Goal: Task Accomplishment & Management: Manage account settings

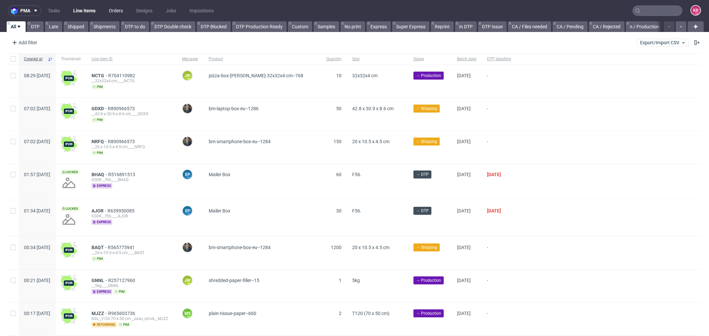
click at [112, 8] on link "Orders" at bounding box center [116, 10] width 22 height 11
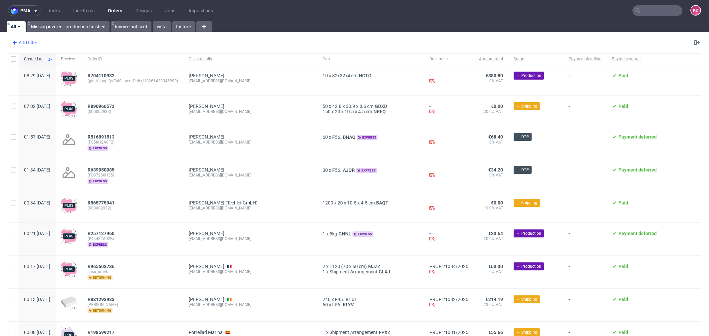
click at [35, 42] on div "Add filter" at bounding box center [23, 42] width 29 height 11
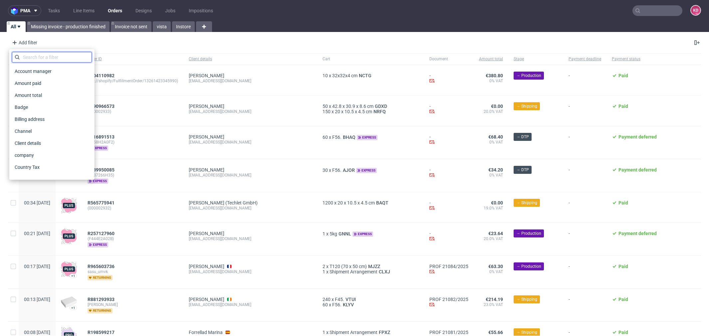
click at [39, 54] on input "text" at bounding box center [52, 57] width 80 height 11
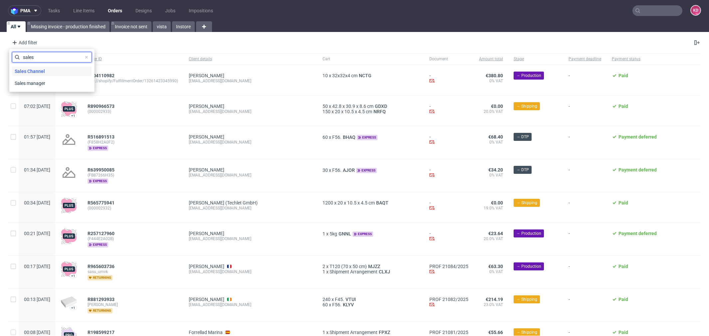
type input "sales"
click at [44, 75] on span "Sales Channel" at bounding box center [30, 71] width 36 height 9
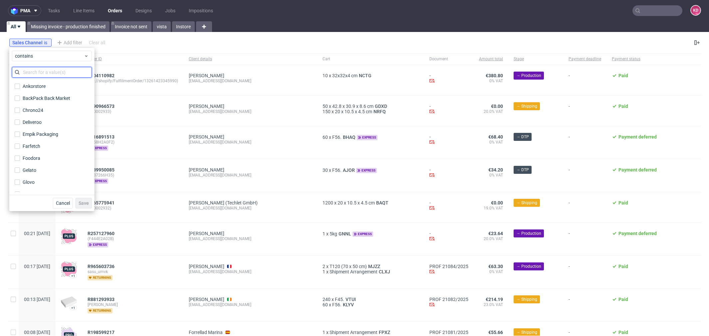
click at [47, 73] on input "text" at bounding box center [52, 72] width 80 height 11
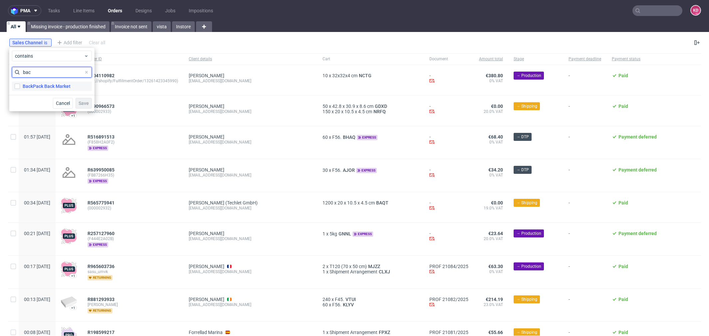
type input "bac"
click at [57, 86] on div "BackPack Back Market" at bounding box center [47, 86] width 48 height 7
click at [20, 86] on input "BackPack Back Market" at bounding box center [17, 86] width 5 height 5
checkbox input "true"
click at [85, 102] on span "Save" at bounding box center [84, 103] width 10 height 5
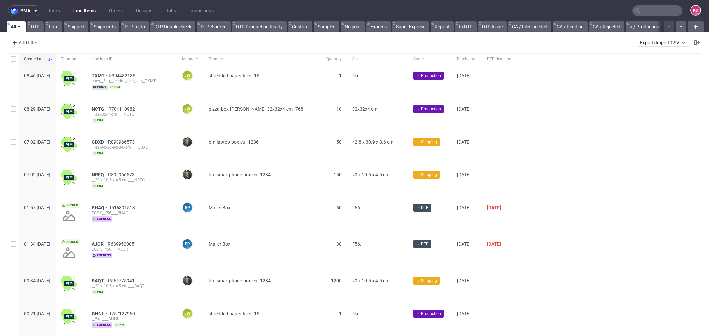
click at [665, 12] on input "text" at bounding box center [657, 10] width 50 height 11
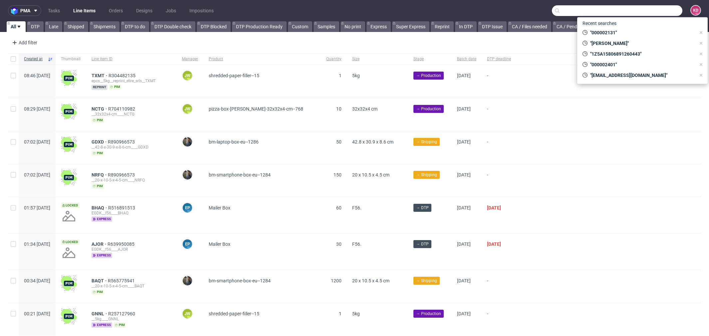
paste input "000002883"
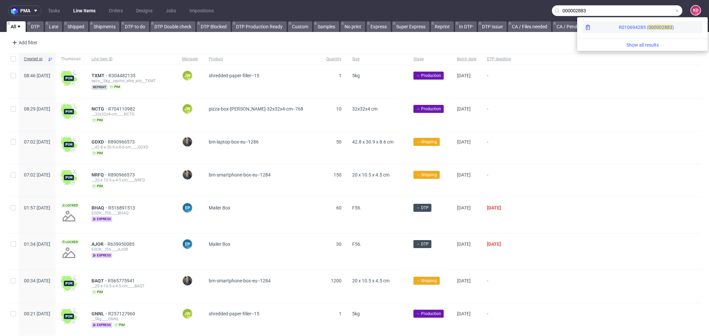
type input "000002883"
click at [661, 29] on span "2883" at bounding box center [666, 27] width 11 height 5
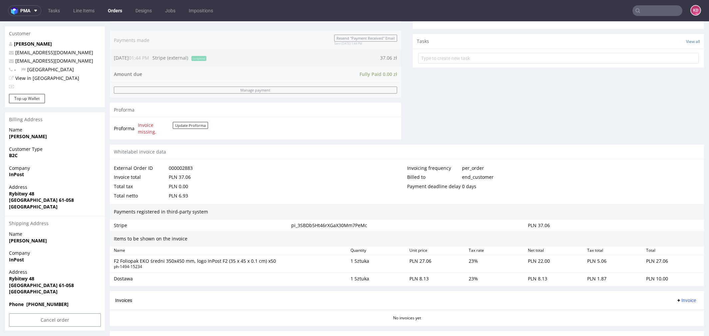
scroll to position [268, 0]
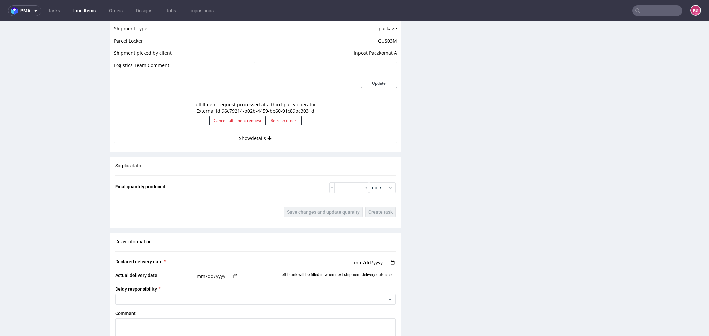
scroll to position [611, 0]
click at [305, 138] on button "Show details" at bounding box center [255, 139] width 283 height 9
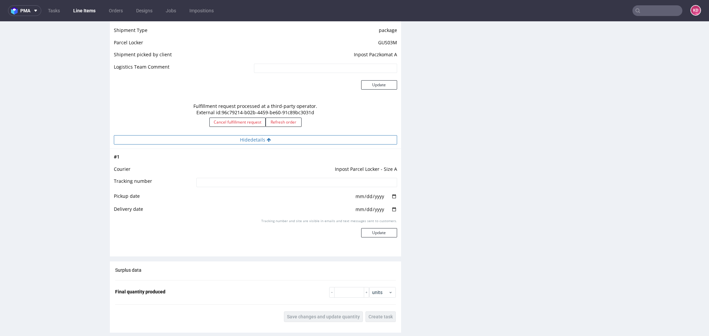
click at [305, 138] on button "Hide details" at bounding box center [255, 139] width 283 height 9
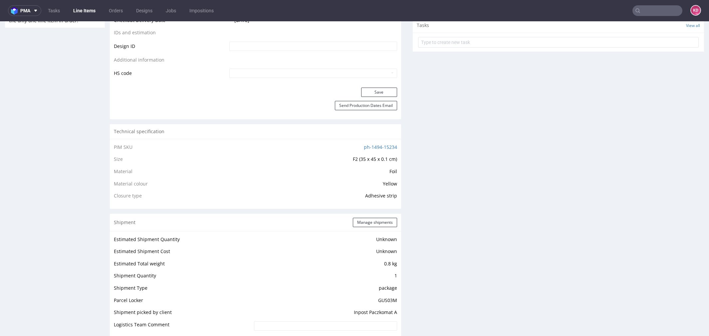
scroll to position [0, 0]
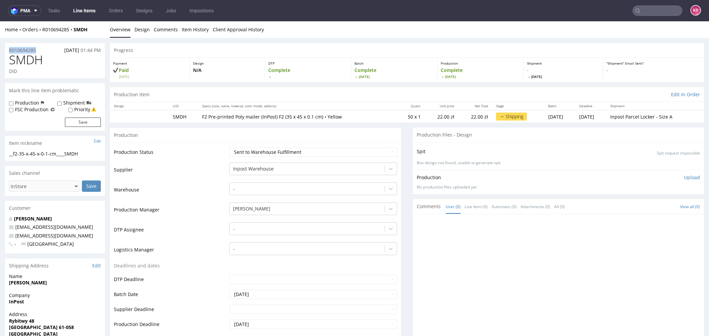
drag, startPoint x: 43, startPoint y: 51, endPoint x: -3, endPoint y: 52, distance: 45.9
copy p "R010694285"
drag, startPoint x: 46, startPoint y: 58, endPoint x: 3, endPoint y: 58, distance: 42.9
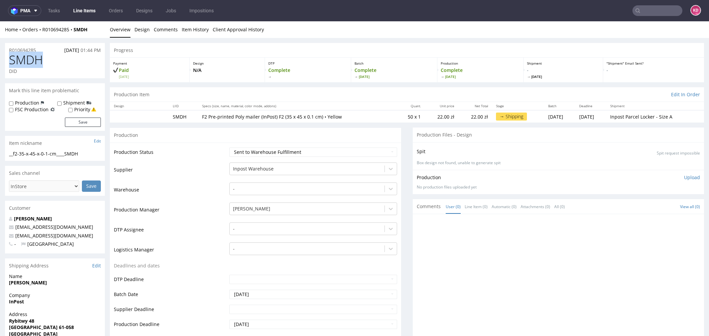
copy span "SMDH"
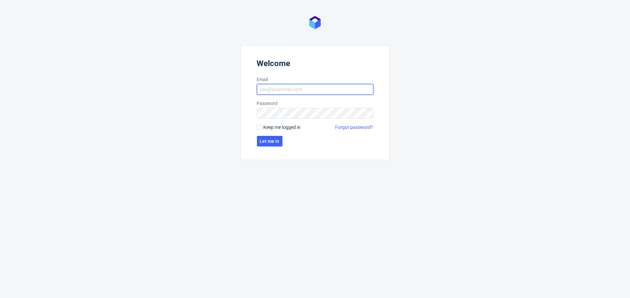
click at [333, 94] on input "Email" at bounding box center [315, 89] width 116 height 11
type input "katarzyna.drabczyk@packhelp.com"
click button "Let me in" at bounding box center [270, 141] width 26 height 11
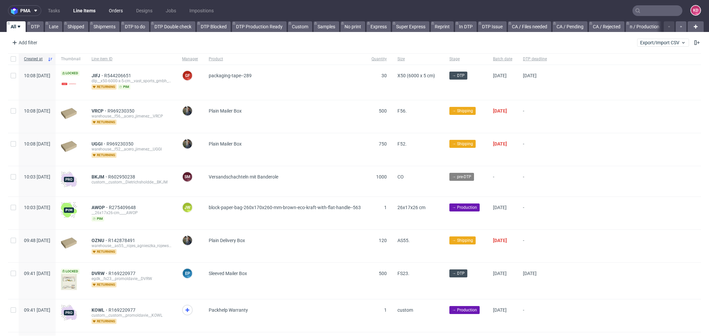
click at [113, 13] on link "Orders" at bounding box center [116, 10] width 22 height 11
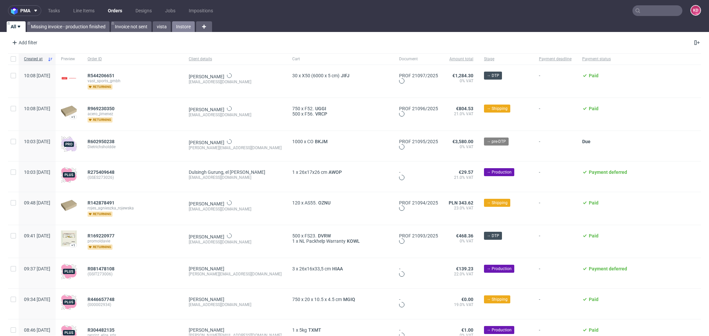
click at [182, 27] on link "Instore" at bounding box center [183, 26] width 23 height 11
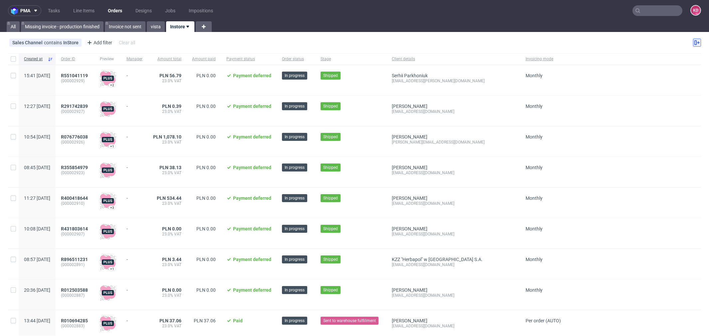
click at [693, 44] on button at bounding box center [697, 43] width 8 height 8
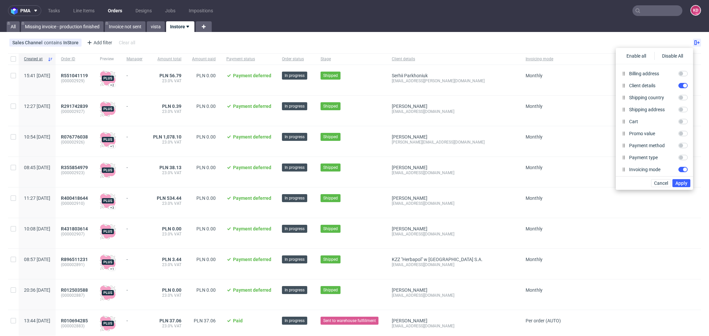
scroll to position [169, 0]
click at [374, 38] on div "Sales Channel contains InStore Add filter Hide filters Clear all" at bounding box center [354, 43] width 709 height 16
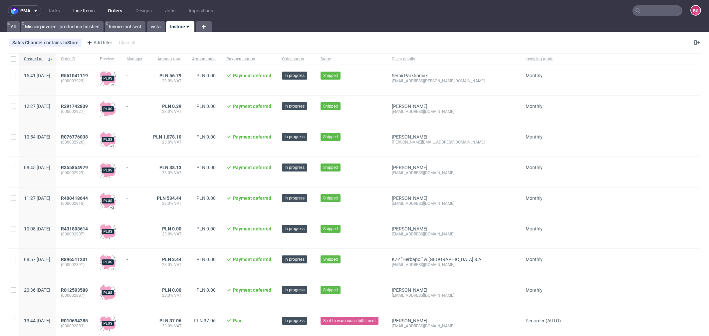
click at [85, 11] on link "Line Items" at bounding box center [83, 10] width 29 height 11
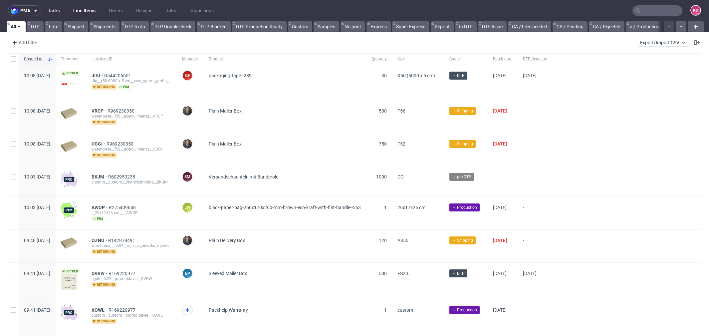
click at [59, 11] on link "Tasks" at bounding box center [54, 10] width 20 height 11
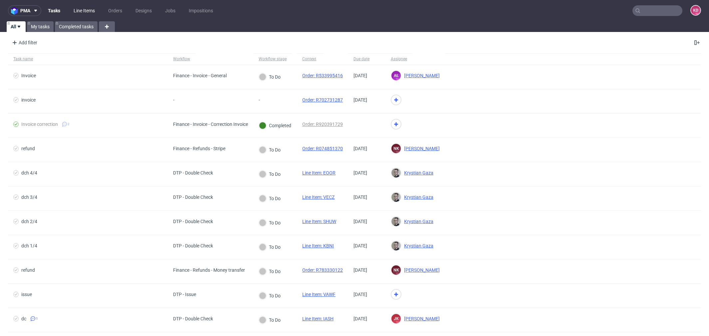
click at [81, 11] on link "Line Items" at bounding box center [84, 10] width 29 height 11
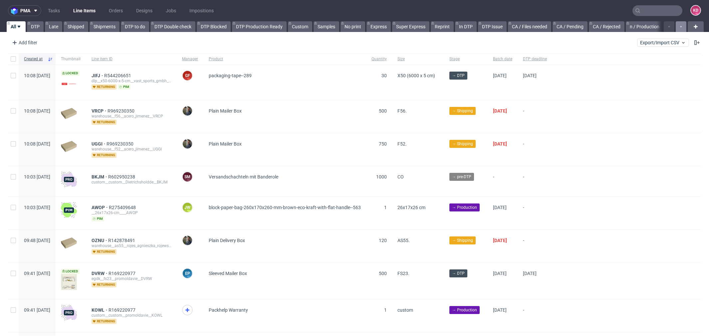
click at [679, 28] on icon "button" at bounding box center [680, 26] width 3 height 5
click at [679, 27] on icon "button" at bounding box center [680, 26] width 3 height 5
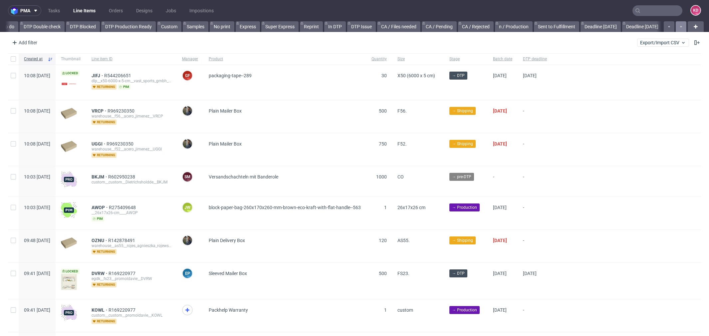
click at [679, 27] on icon "button" at bounding box center [680, 26] width 3 height 5
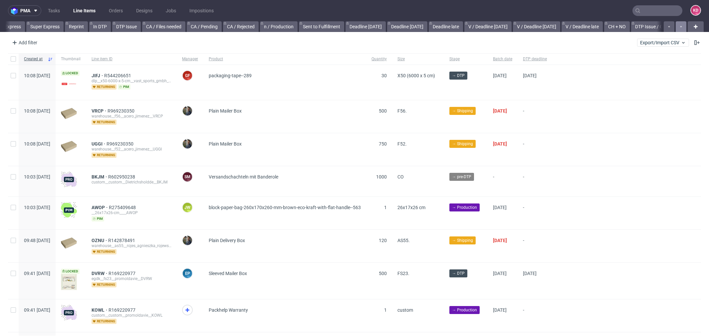
click at [679, 27] on icon "button" at bounding box center [680, 26] width 3 height 5
click at [463, 30] on link "V / Deadline today" at bounding box center [441, 26] width 47 height 11
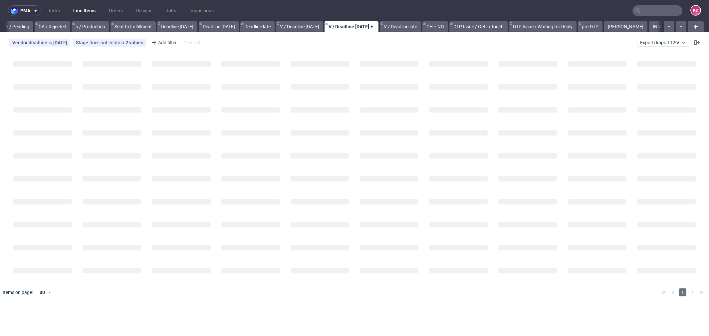
scroll to position [0, 582]
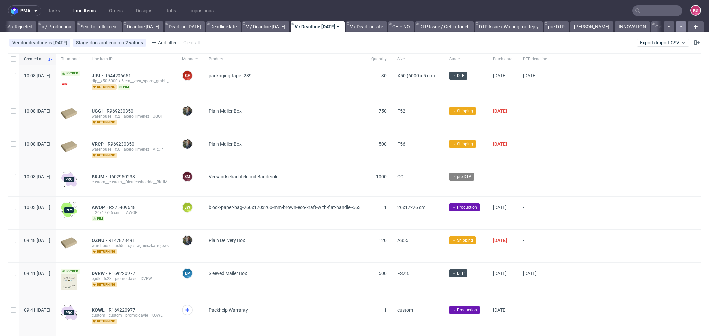
click at [679, 25] on icon "button" at bounding box center [680, 26] width 3 height 5
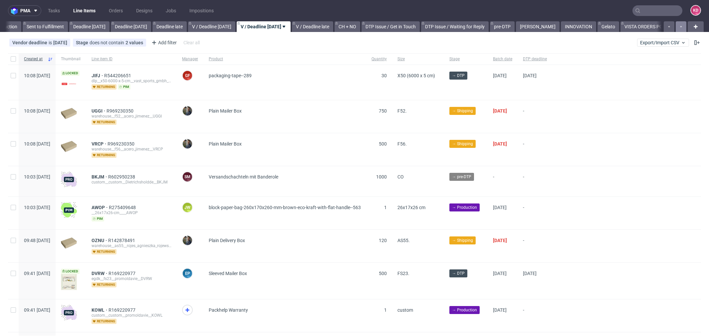
click at [679, 25] on icon "button" at bounding box center [680, 26] width 3 height 5
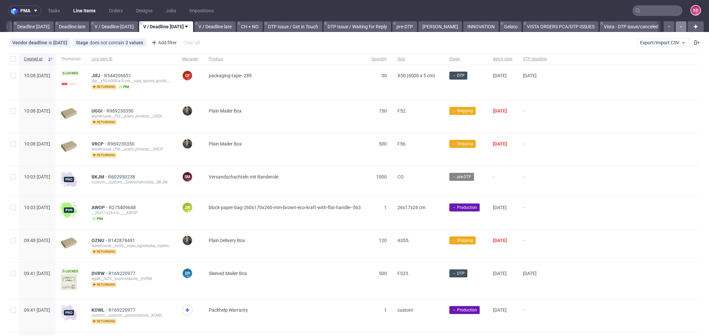
click at [679, 25] on icon "button" at bounding box center [680, 26] width 3 height 5
click at [672, 25] on div at bounding box center [674, 26] width 24 height 11
click at [693, 28] on use at bounding box center [695, 27] width 4 height 4
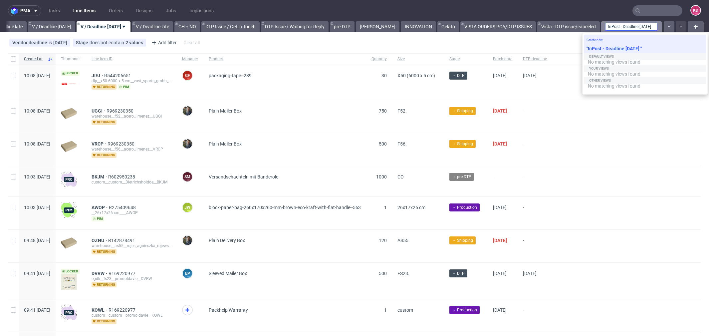
scroll to position [0, 0]
type input "InPost - Deadline Today"
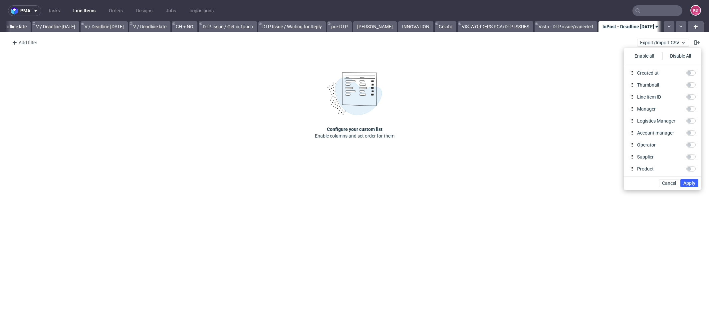
scroll to position [0, 793]
click at [688, 96] on input "Line item ID" at bounding box center [690, 96] width 9 height 5
checkbox input "true"
click at [687, 99] on input "Supplier" at bounding box center [690, 97] width 9 height 5
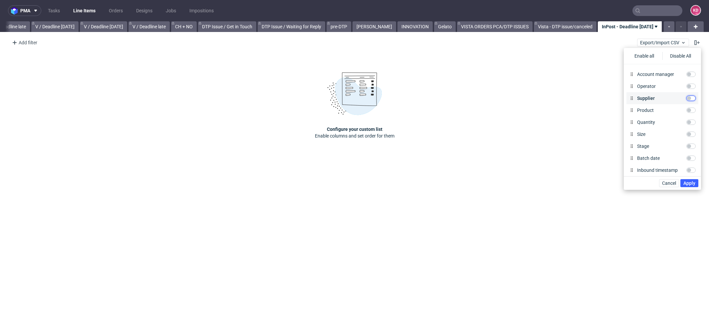
checkbox input "true"
click at [688, 109] on input "Product" at bounding box center [690, 109] width 9 height 5
checkbox input "true"
click at [690, 121] on input "Quantity" at bounding box center [690, 121] width 9 height 5
checkbox input "true"
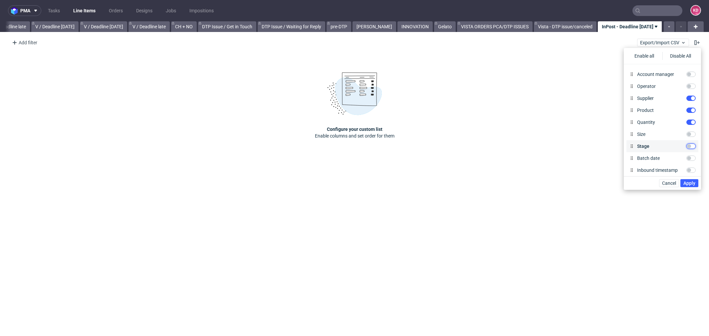
click at [689, 145] on input "Stage" at bounding box center [690, 145] width 9 height 5
checkbox input "true"
click at [689, 119] on input "Production deadline" at bounding box center [690, 118] width 9 height 5
checkbox input "true"
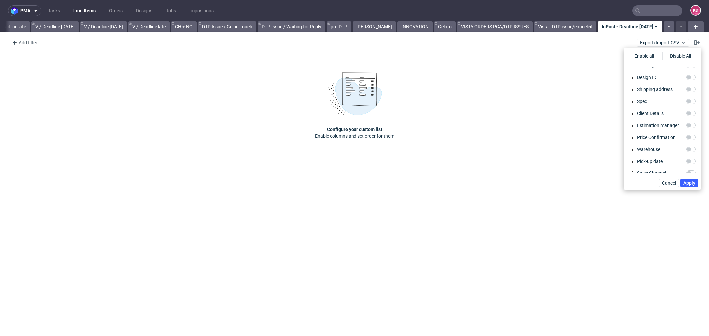
scroll to position [326, 0]
click at [692, 183] on span "Apply" at bounding box center [689, 183] width 12 height 5
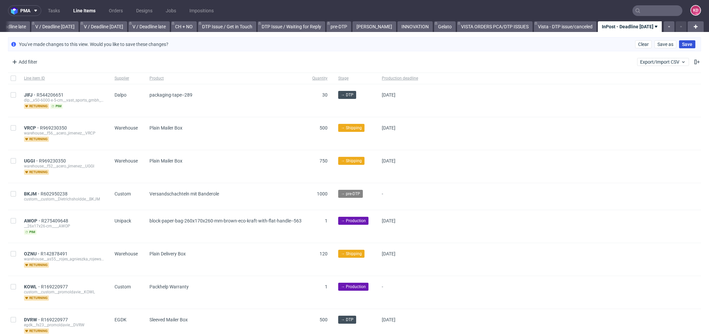
click at [682, 43] on span "Save" at bounding box center [687, 44] width 10 height 5
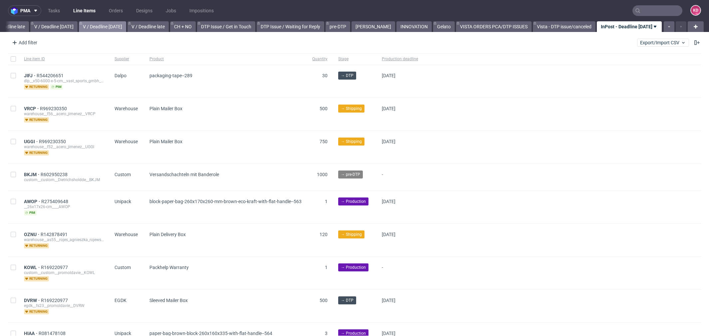
click at [122, 29] on link "V / Deadline today" at bounding box center [102, 26] width 47 height 11
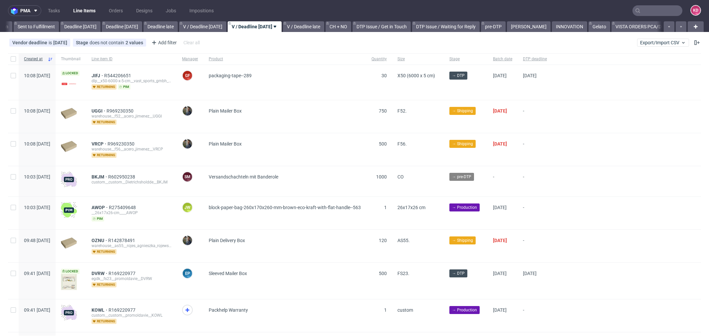
scroll to position [0, 586]
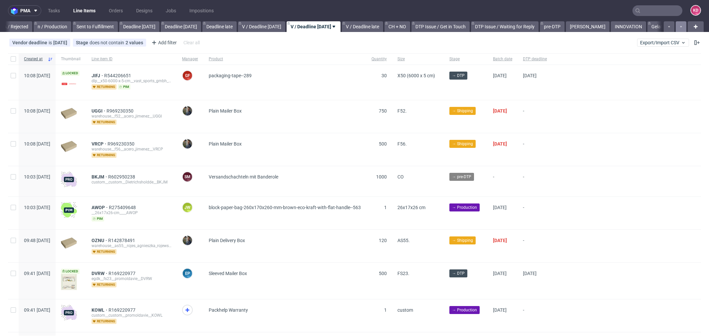
click at [675, 25] on button "button" at bounding box center [680, 26] width 11 height 11
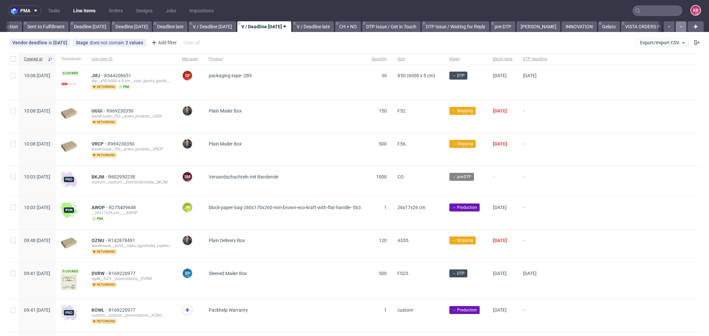
scroll to position [0, 636]
click at [679, 28] on icon "button" at bounding box center [680, 26] width 3 height 5
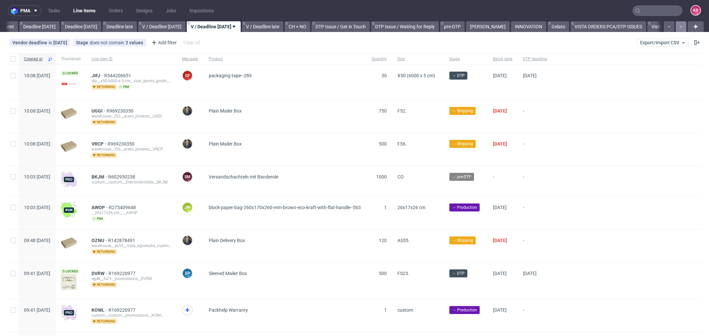
click at [679, 28] on icon "button" at bounding box center [680, 26] width 3 height 5
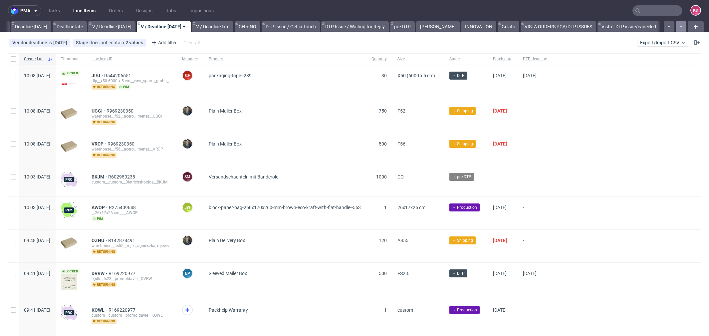
click at [679, 28] on icon "button" at bounding box center [680, 26] width 3 height 5
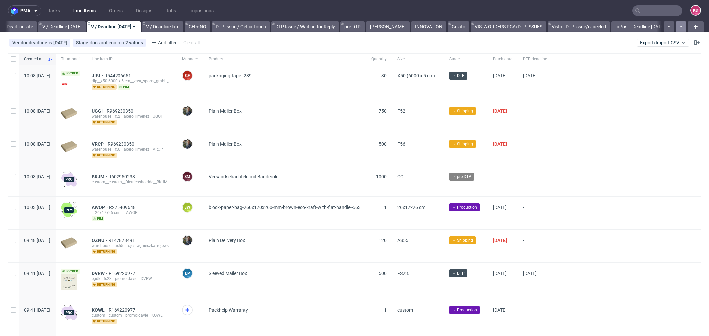
click at [679, 28] on icon "button" at bounding box center [680, 26] width 3 height 5
click at [631, 29] on link "InPost - Deadline Today" at bounding box center [632, 26] width 57 height 11
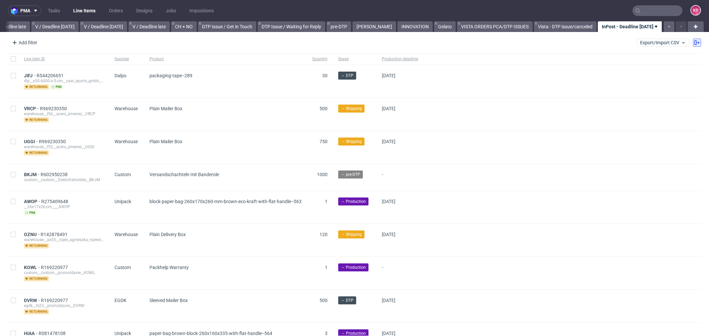
click at [694, 44] on icon at bounding box center [696, 42] width 5 height 5
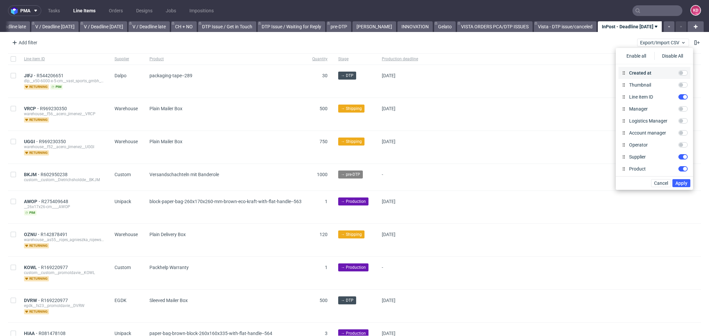
click at [680, 69] on div "Created at" at bounding box center [654, 73] width 72 height 12
click at [681, 72] on input "Created at" at bounding box center [682, 72] width 9 height 5
checkbox input "true"
click at [683, 86] on input "Thumbnail" at bounding box center [682, 84] width 9 height 5
checkbox input "true"
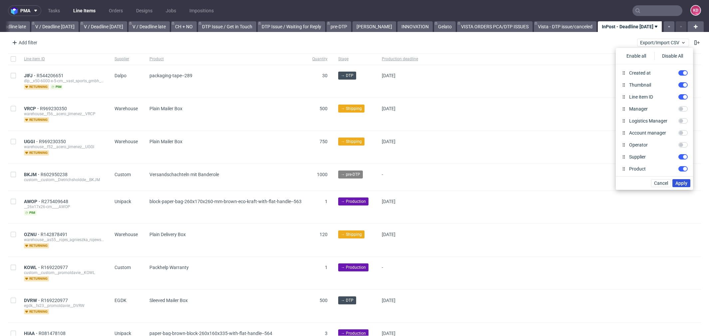
click at [682, 181] on span "Apply" at bounding box center [681, 183] width 12 height 5
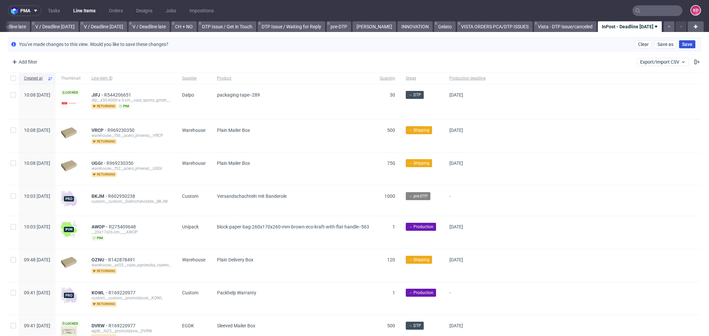
click at [682, 44] on span "Save" at bounding box center [687, 44] width 10 height 5
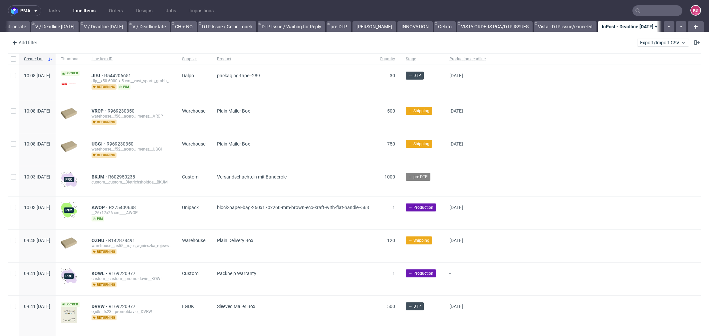
scroll to position [0, 801]
click at [118, 29] on link "V / Deadline today" at bounding box center [102, 26] width 47 height 11
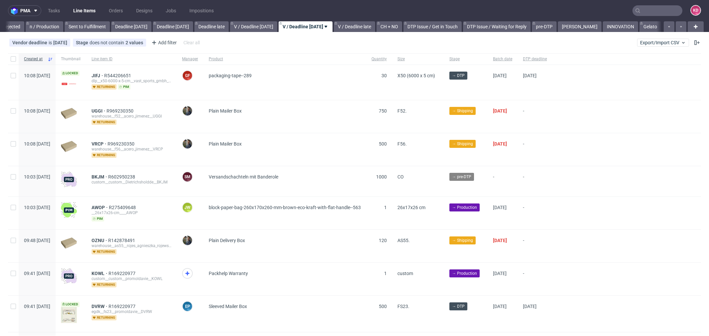
scroll to position [0, 586]
click at [675, 26] on button "button" at bounding box center [680, 26] width 11 height 11
click at [679, 26] on icon "button" at bounding box center [680, 26] width 3 height 5
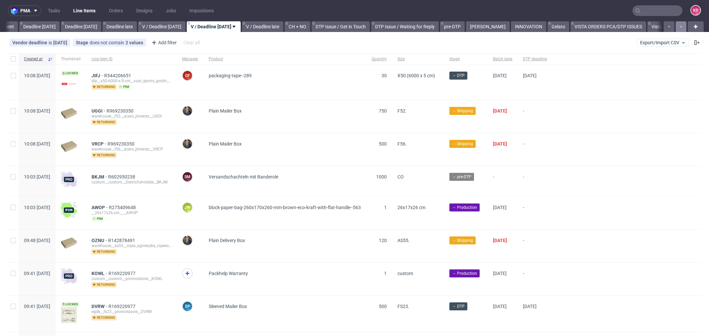
click at [679, 26] on icon "button" at bounding box center [680, 26] width 3 height 5
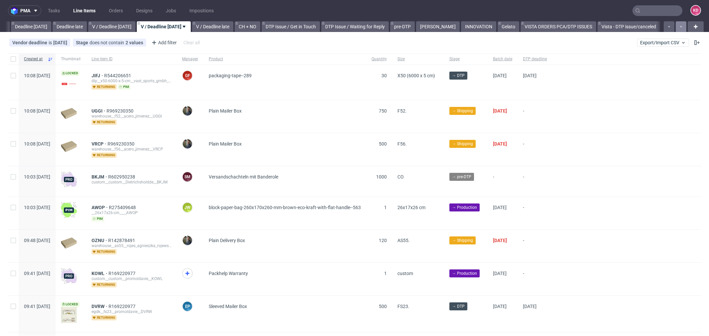
click at [680, 27] on use "button" at bounding box center [681, 26] width 2 height 1
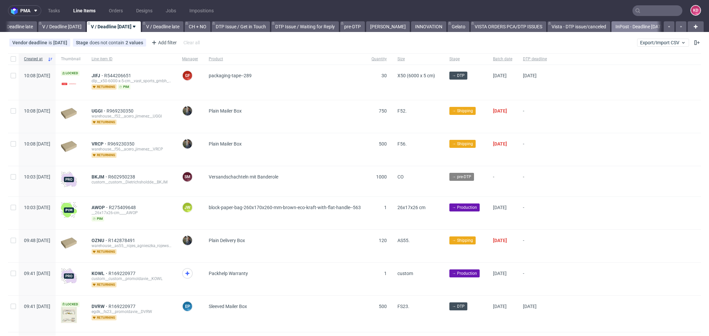
scroll to position [0, 786]
click at [679, 27] on icon "button" at bounding box center [680, 26] width 3 height 5
click at [636, 28] on link "InPost - Deadline Today" at bounding box center [632, 26] width 57 height 11
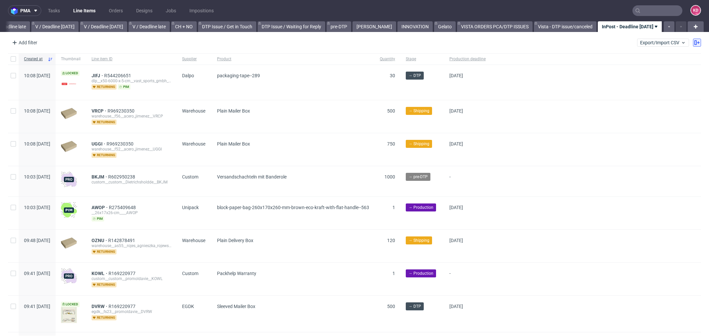
click at [693, 43] on button at bounding box center [697, 43] width 8 height 8
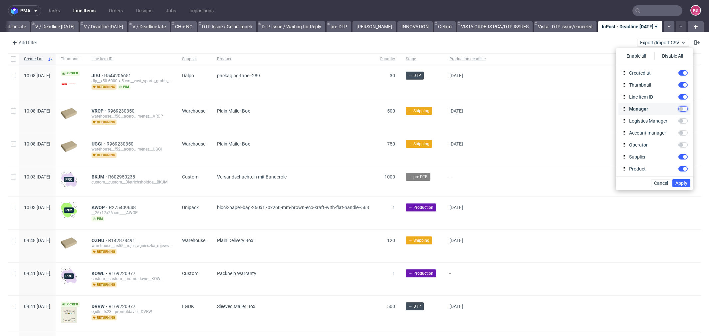
click at [681, 111] on input "Manager" at bounding box center [682, 108] width 9 height 5
checkbox input "true"
click at [685, 181] on span "Apply" at bounding box center [681, 183] width 12 height 5
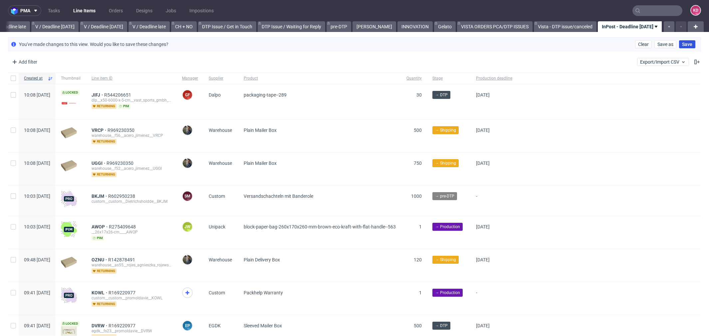
click at [682, 45] on span "Save" at bounding box center [687, 44] width 10 height 5
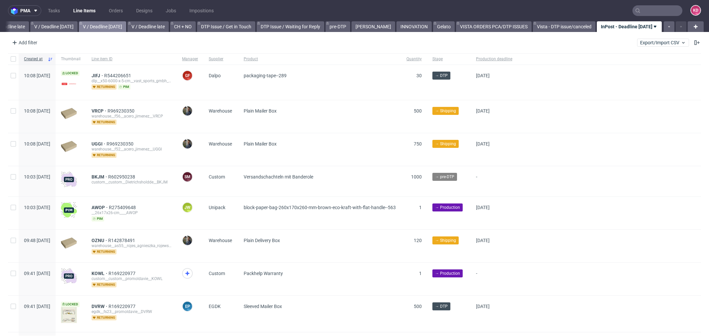
click at [114, 25] on link "V / Deadline today" at bounding box center [102, 26] width 47 height 11
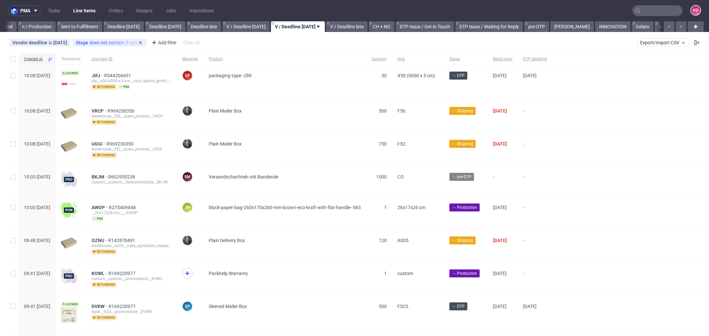
scroll to position [0, 586]
click at [675, 29] on button "button" at bounding box center [680, 26] width 11 height 11
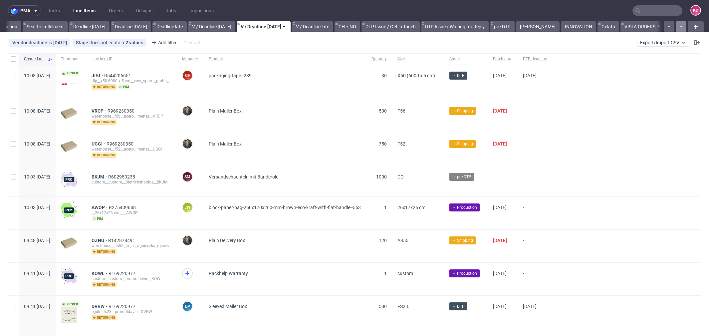
click at [675, 29] on button "button" at bounding box center [680, 26] width 11 height 11
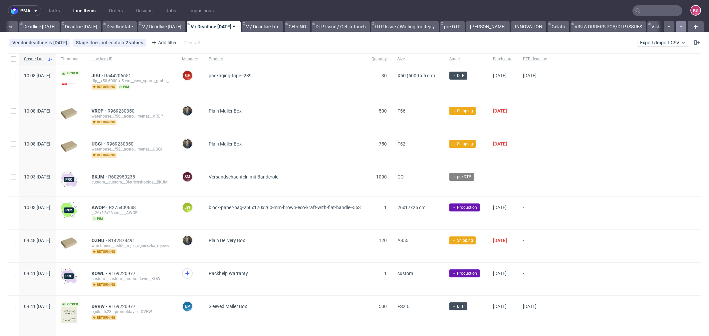
scroll to position [0, 686]
click at [93, 24] on link "Deadline today" at bounding box center [81, 26] width 40 height 11
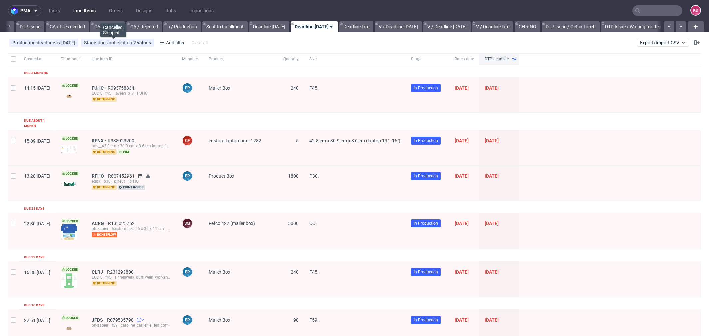
scroll to position [0, 451]
click at [679, 25] on icon "button" at bounding box center [680, 26] width 3 height 5
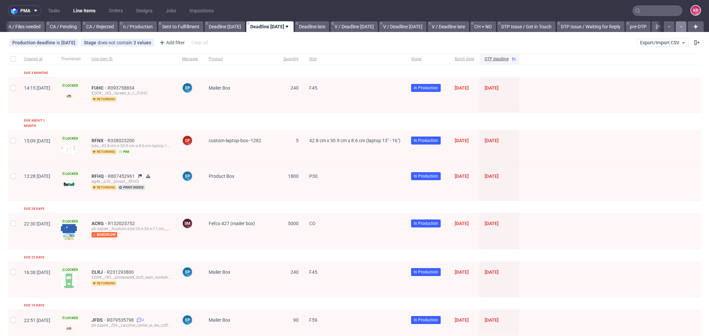
click at [679, 25] on icon "button" at bounding box center [680, 26] width 3 height 5
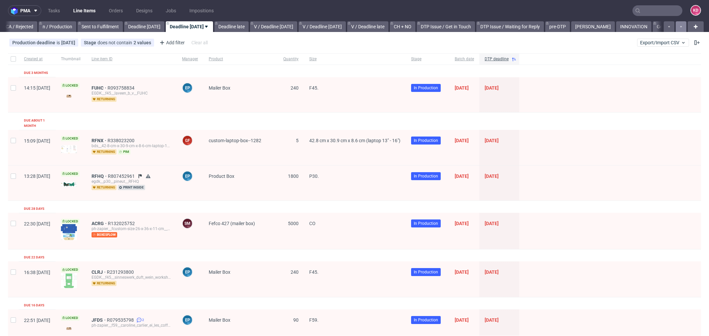
click at [679, 25] on icon "button" at bounding box center [680, 26] width 3 height 5
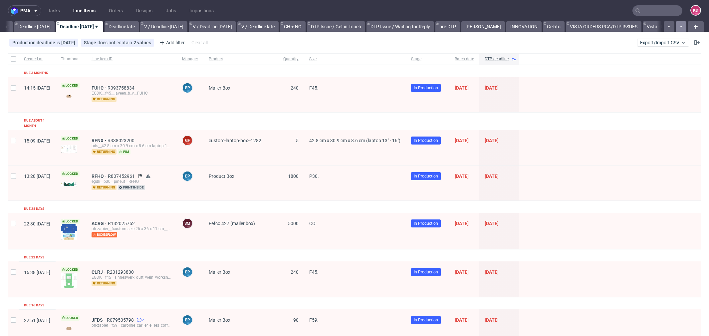
click at [679, 25] on icon "button" at bounding box center [680, 26] width 3 height 5
click at [673, 25] on div at bounding box center [674, 26] width 24 height 11
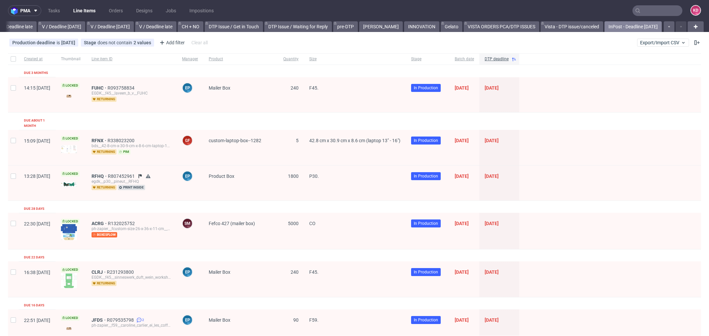
click at [625, 24] on link "InPost - Deadline Today" at bounding box center [632, 26] width 57 height 11
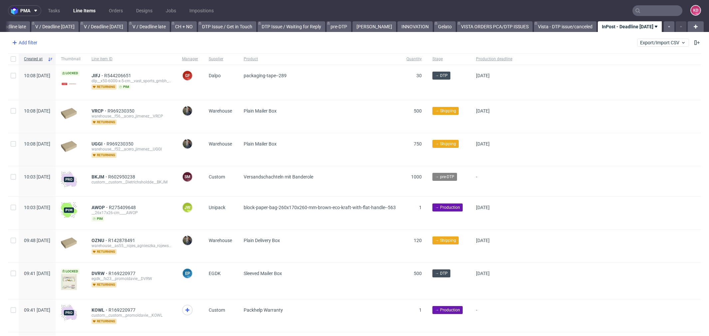
click at [28, 40] on div "Add filter" at bounding box center [23, 42] width 29 height 11
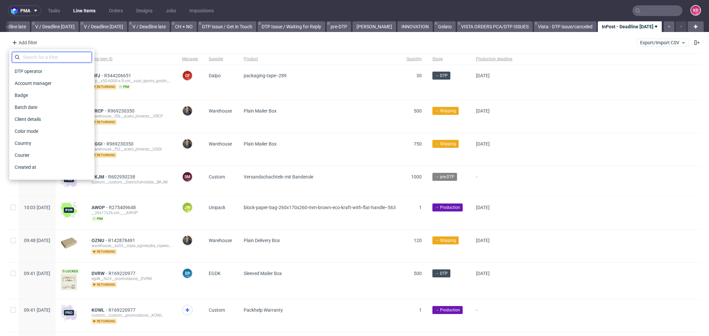
click at [38, 59] on input "text" at bounding box center [52, 57] width 80 height 11
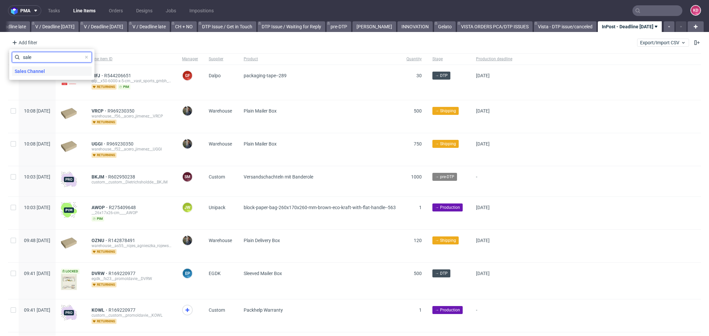
type input "sale"
click at [41, 70] on span "Sales Channel" at bounding box center [30, 71] width 36 height 9
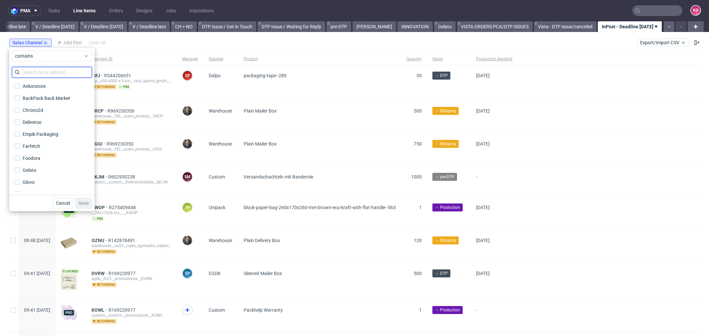
click at [42, 75] on input "text" at bounding box center [52, 72] width 80 height 11
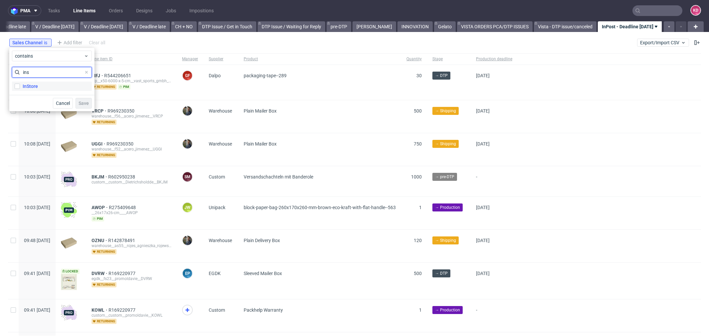
type input "ins"
click at [41, 85] on label "InStore" at bounding box center [52, 86] width 80 height 9
click at [20, 85] on input "InStore" at bounding box center [17, 86] width 5 height 5
checkbox input "true"
click at [81, 101] on span "Save" at bounding box center [84, 103] width 10 height 5
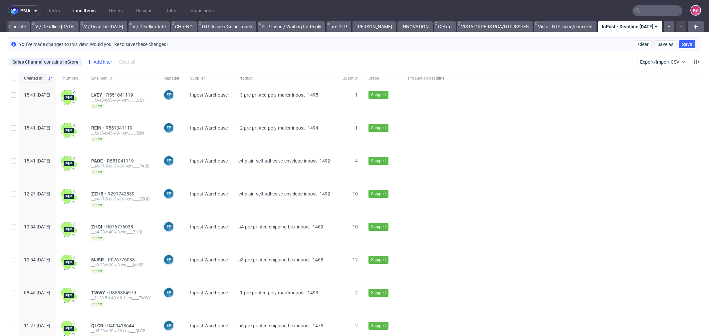
click at [95, 58] on div "Add filter" at bounding box center [98, 62] width 29 height 11
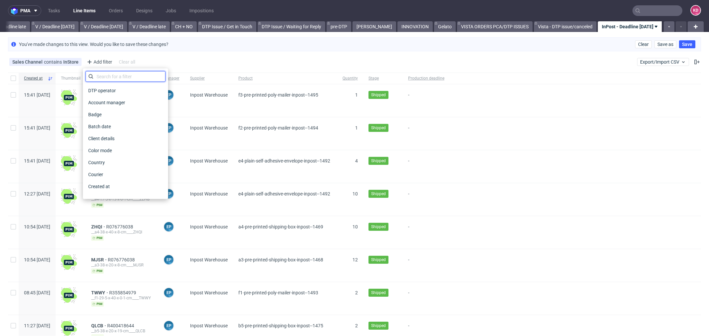
click at [97, 77] on input "text" at bounding box center [126, 76] width 80 height 11
type input "produc"
click at [127, 173] on span "Production deadline" at bounding box center [110, 174] width 48 height 9
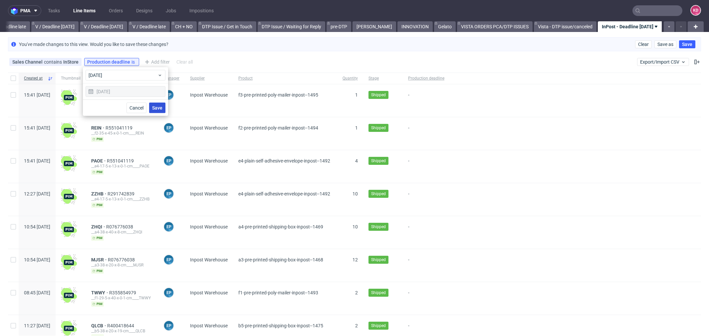
click at [156, 106] on span "Save" at bounding box center [157, 107] width 10 height 5
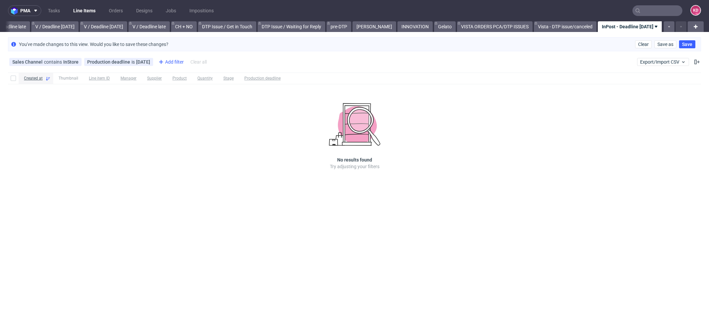
click at [169, 62] on div "Add filter" at bounding box center [170, 62] width 29 height 11
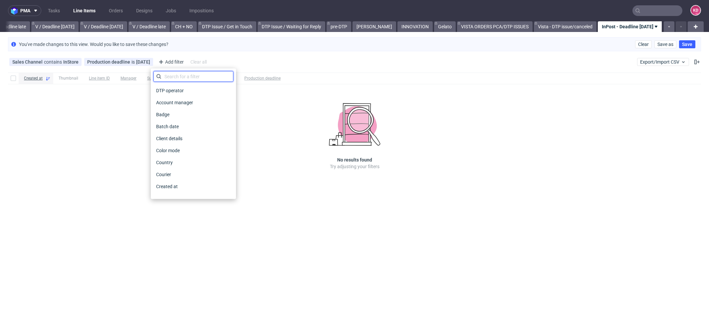
click at [179, 77] on input "text" at bounding box center [193, 76] width 80 height 11
click at [128, 59] on div "Production deadline is today" at bounding box center [118, 61] width 63 height 5
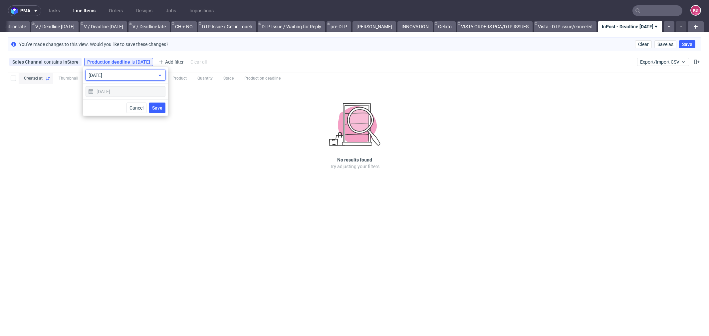
click at [122, 76] on span "today" at bounding box center [123, 75] width 69 height 7
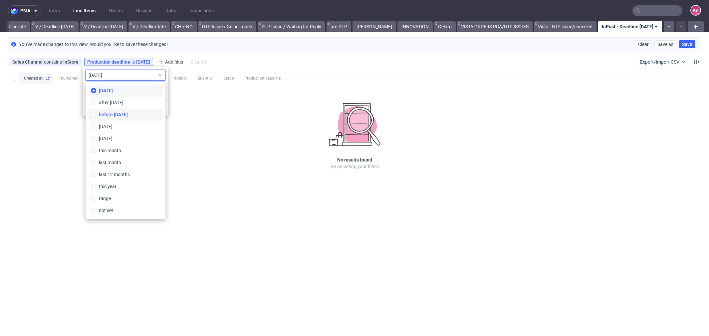
click at [126, 112] on label "before today" at bounding box center [125, 114] width 75 height 12
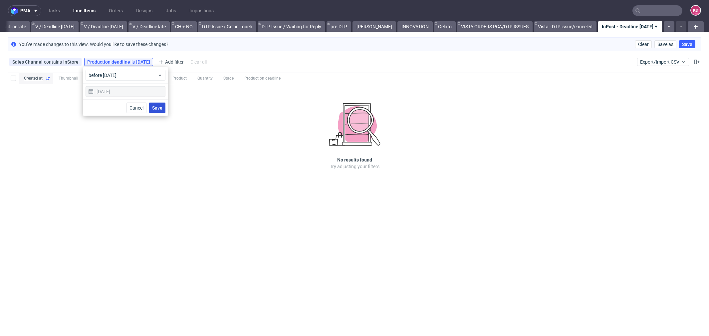
click at [159, 105] on span "Save" at bounding box center [157, 107] width 10 height 5
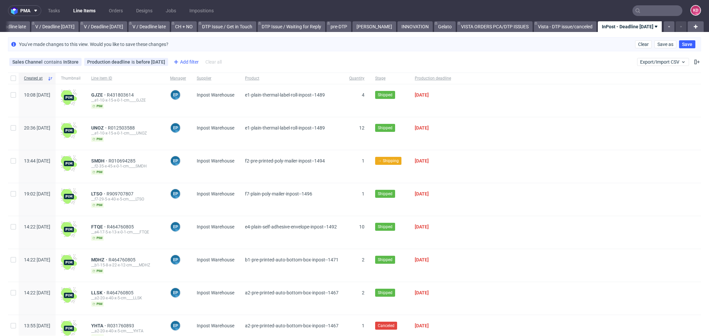
click at [180, 59] on div "Add filter" at bounding box center [185, 62] width 29 height 11
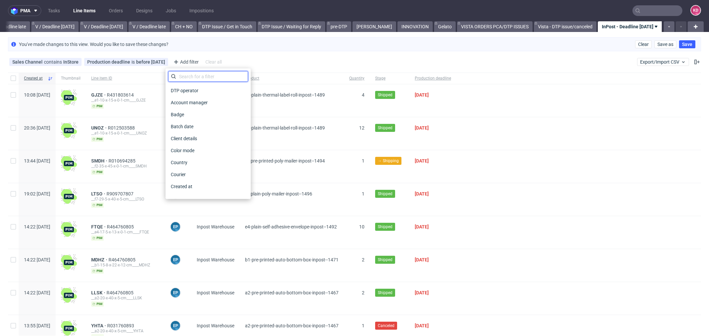
click at [202, 78] on input "text" at bounding box center [208, 76] width 80 height 11
type input "sta"
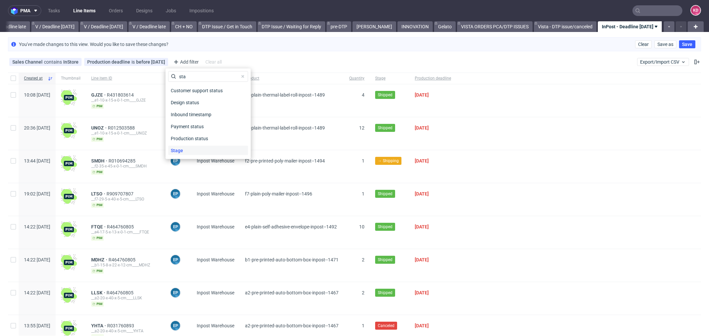
click at [192, 151] on div "Stage" at bounding box center [208, 150] width 80 height 9
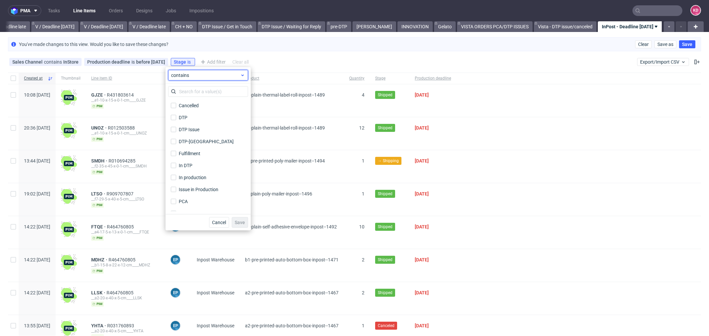
click at [194, 74] on span "contains" at bounding box center [205, 75] width 69 height 7
click at [201, 102] on span "does not contain" at bounding box center [199, 102] width 35 height 7
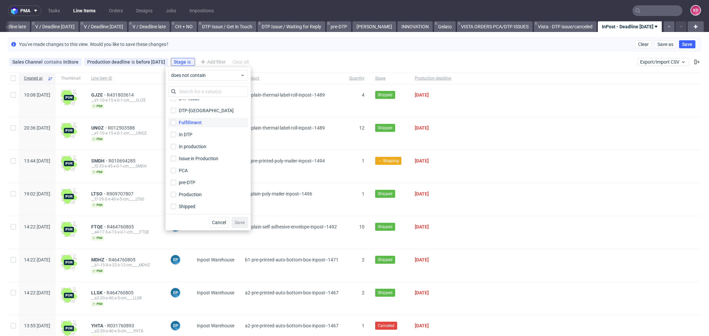
scroll to position [44, 0]
click at [193, 194] on div "Shipped" at bounding box center [187, 193] width 17 height 7
click at [176, 194] on input "Shipped" at bounding box center [173, 193] width 5 height 5
checkbox input "true"
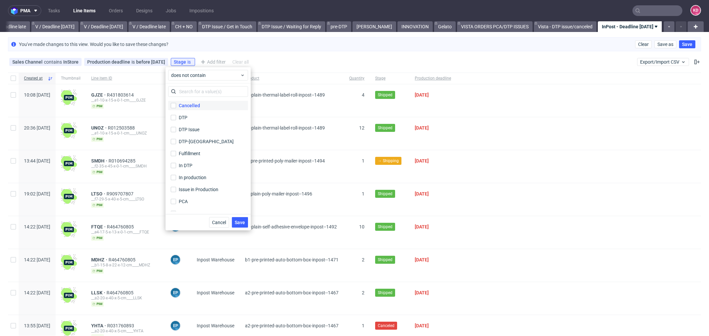
click at [193, 104] on div "Cancelled" at bounding box center [189, 105] width 21 height 7
click at [176, 104] on input "Cancelled" at bounding box center [173, 105] width 5 height 5
checkbox input "true"
click at [244, 219] on button "Save" at bounding box center [240, 222] width 16 height 11
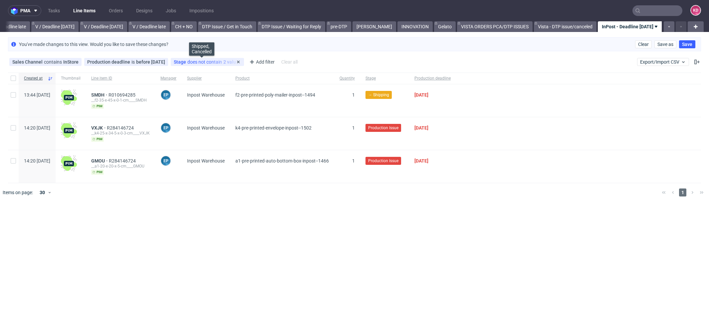
click at [224, 61] on div "Stage does not contain 2 values" at bounding box center [207, 61] width 67 height 5
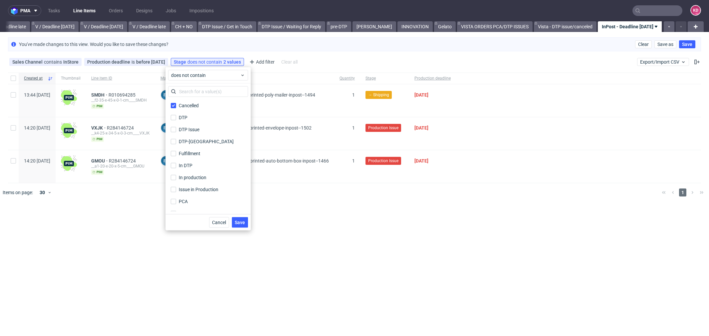
click at [304, 57] on div "Sales Channel contains InStore Production deadline is before today Stage does n…" at bounding box center [354, 62] width 709 height 16
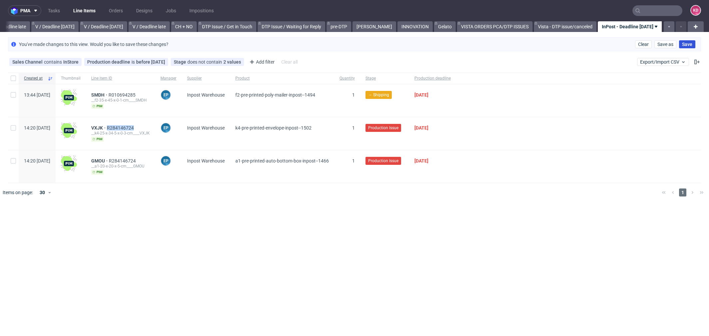
click at [690, 42] on span "Save" at bounding box center [687, 44] width 10 height 5
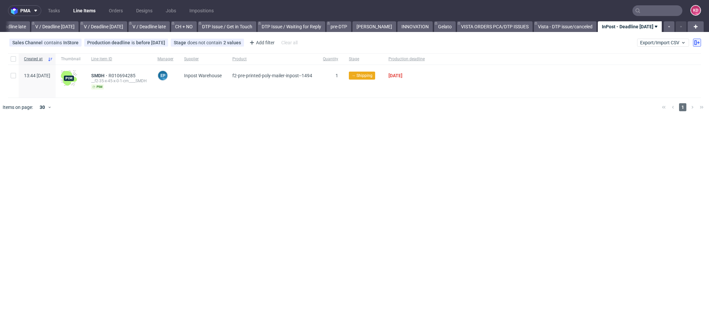
click at [696, 43] on use at bounding box center [696, 42] width 5 height 5
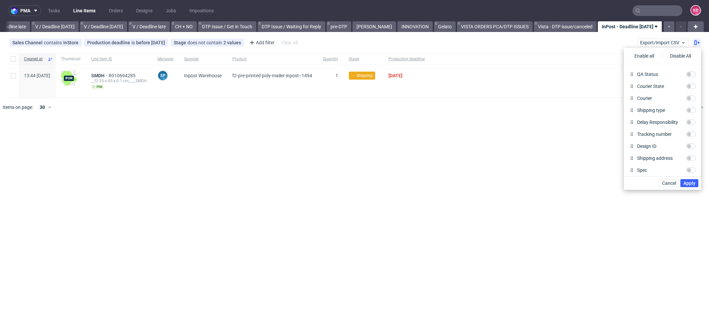
scroll to position [265, 0]
click at [688, 119] on input "Tracking number" at bounding box center [690, 120] width 9 height 5
checkbox input "true"
click at [692, 182] on span "Apply" at bounding box center [689, 183] width 12 height 5
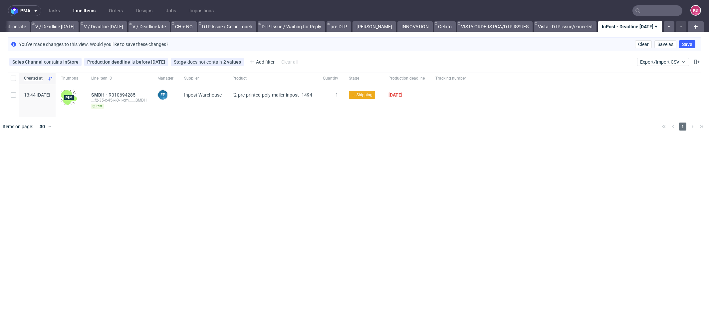
click at [484, 168] on div "pma Tasks Line Items Orders Designs Jobs Impositions KD All DTP Late Shipped Sh…" at bounding box center [354, 168] width 709 height 336
click at [686, 46] on span "Save" at bounding box center [687, 44] width 10 height 5
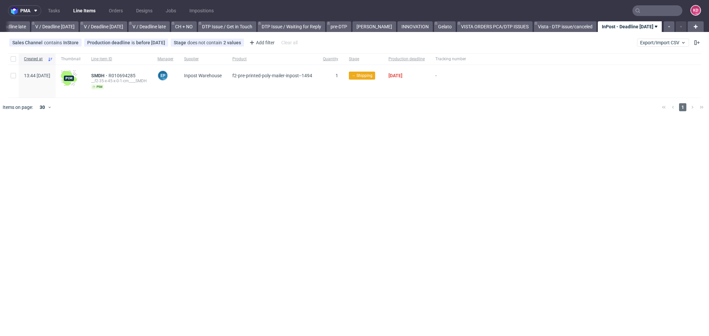
click at [653, 27] on icon at bounding box center [655, 26] width 5 height 5
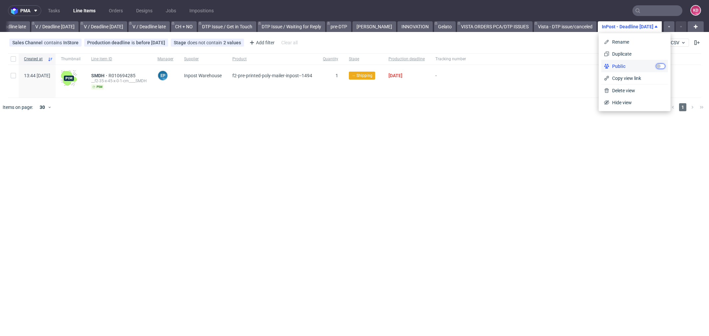
click at [660, 65] on input "checkbox" at bounding box center [660, 66] width 9 height 5
checkbox input "true"
click at [581, 148] on div "pma Tasks Line Items Orders Designs Jobs Impositions KD All DTP Late Shipped Sh…" at bounding box center [354, 168] width 709 height 336
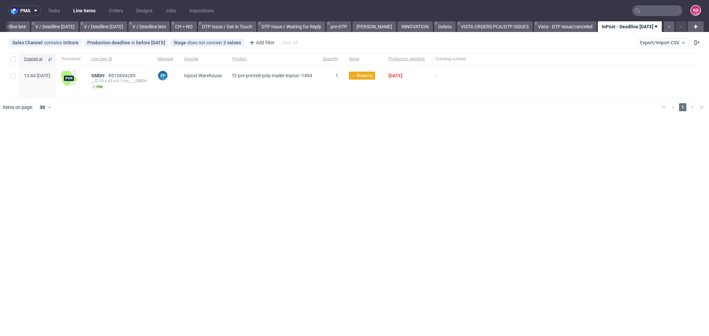
click at [630, 30] on link "InPost - Deadline Today" at bounding box center [630, 26] width 65 height 11
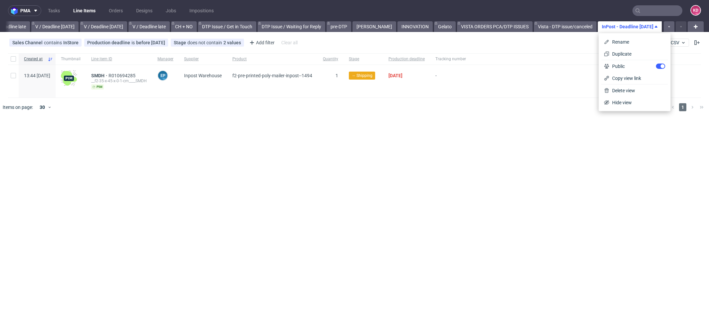
click at [531, 157] on div "pma Tasks Line Items Orders Designs Jobs Impositions KD All DTP Late Shipped Sh…" at bounding box center [354, 168] width 709 height 336
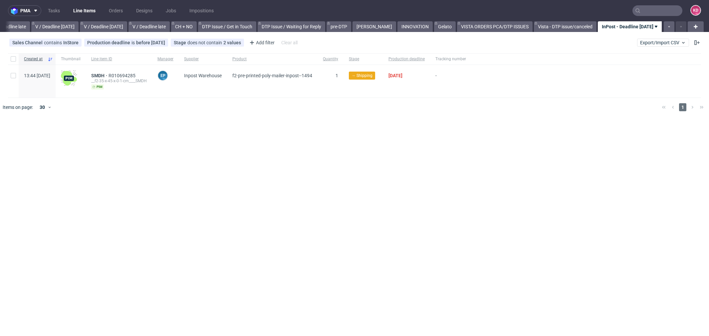
click at [654, 27] on icon at bounding box center [655, 26] width 5 height 5
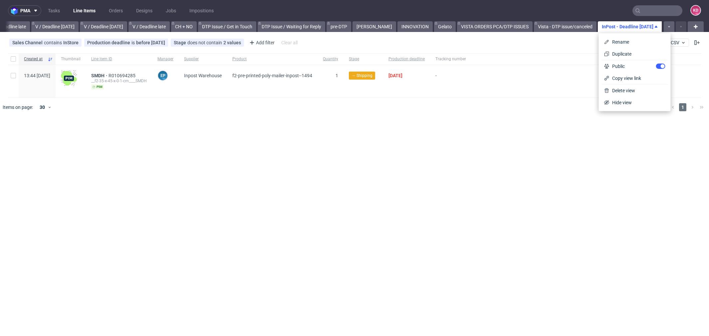
click at [601, 145] on div "pma Tasks Line Items Orders Designs Jobs Impositions KD All DTP Late Shipped Sh…" at bounding box center [354, 168] width 709 height 336
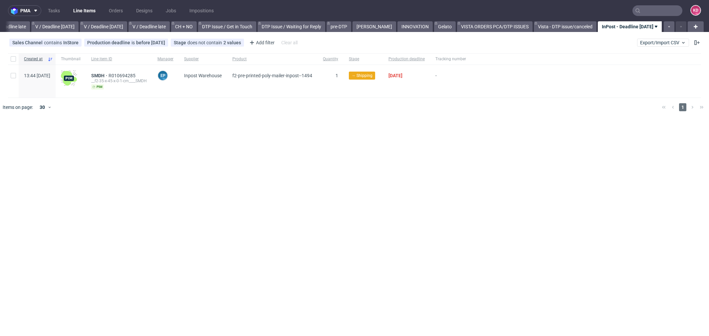
click at [272, 169] on div "pma Tasks Line Items Orders Designs Jobs Impositions KD All DTP Late Shipped Sh…" at bounding box center [354, 168] width 709 height 336
click at [137, 77] on span "R010694285" at bounding box center [122, 75] width 28 height 5
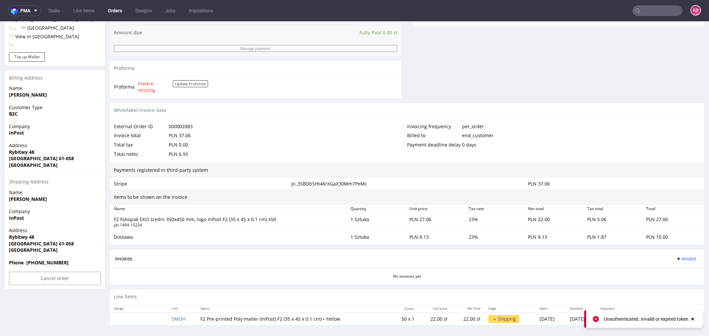
scroll to position [2, 0]
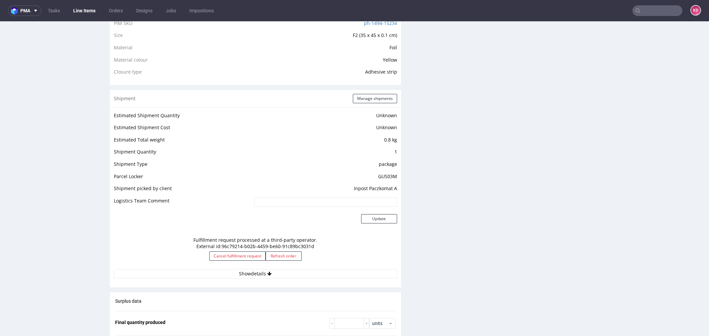
scroll to position [510, 0]
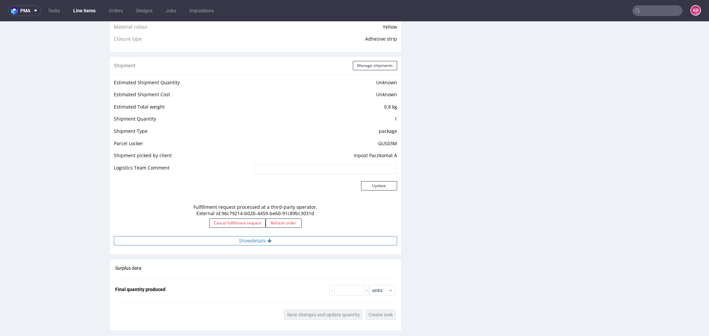
click at [312, 237] on button "Show details" at bounding box center [255, 240] width 283 height 9
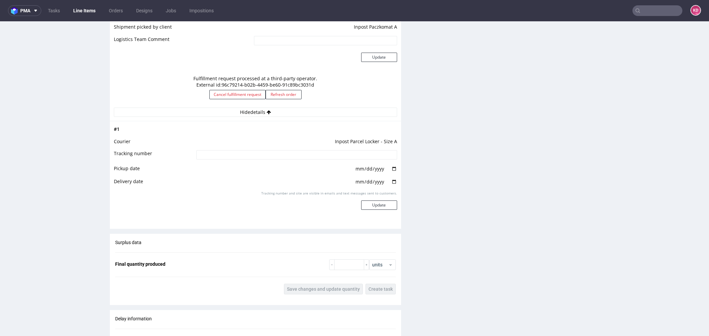
scroll to position [643, 0]
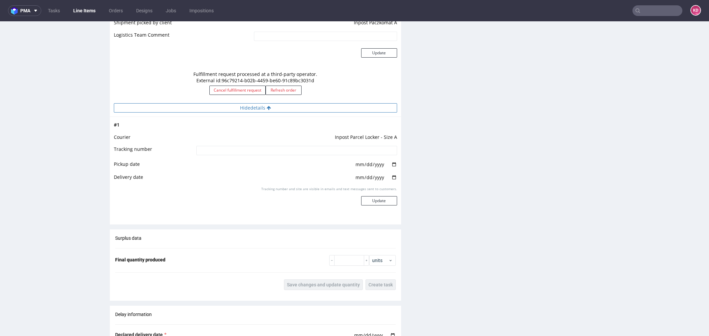
click at [348, 109] on button "Hide details" at bounding box center [255, 107] width 283 height 9
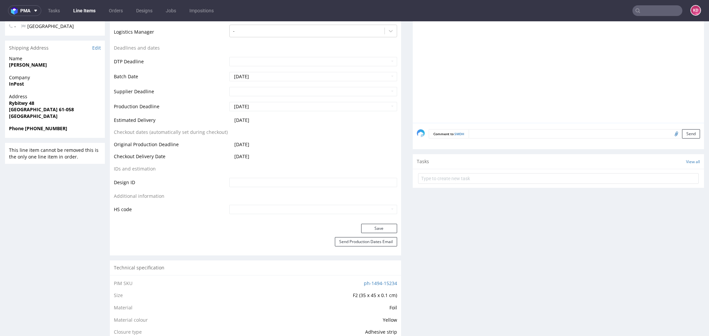
scroll to position [0, 0]
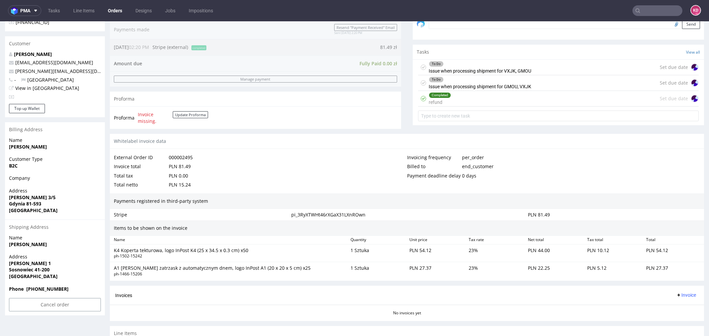
scroll to position [204, 0]
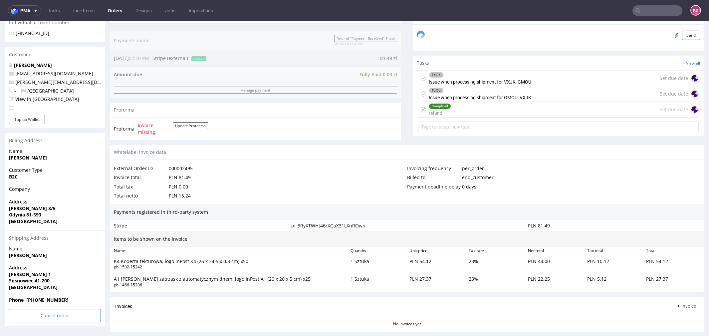
click at [74, 315] on input "Cancel order" at bounding box center [55, 315] width 92 height 13
click at [44, 298] on link "Yes" at bounding box center [44, 297] width 19 height 10
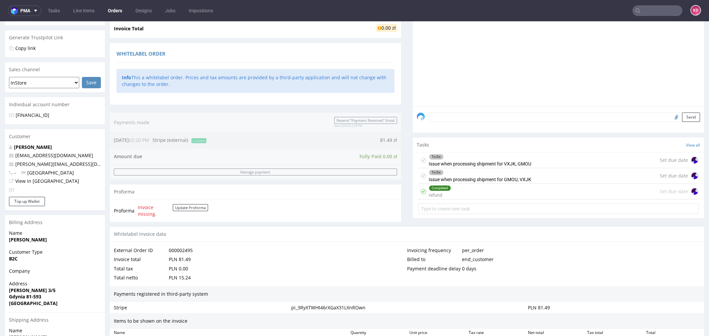
scroll to position [0, 0]
